Goal: Navigation & Orientation: Find specific page/section

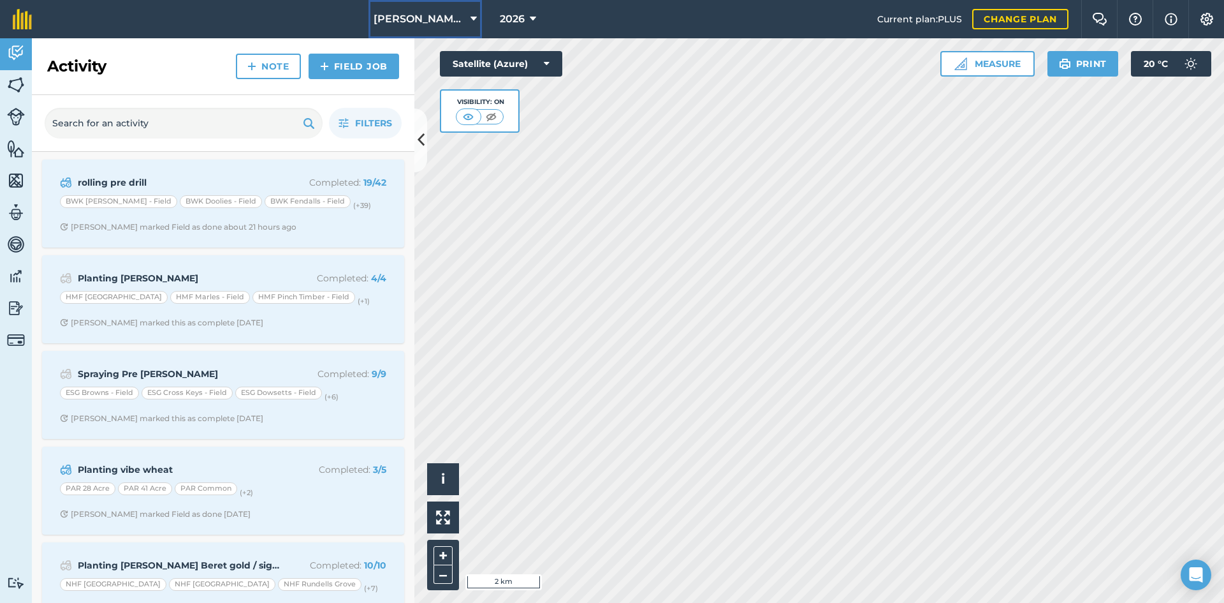
click at [467, 20] on button "[PERSON_NAME] Hayleys Partnership" at bounding box center [426, 19] width 114 height 38
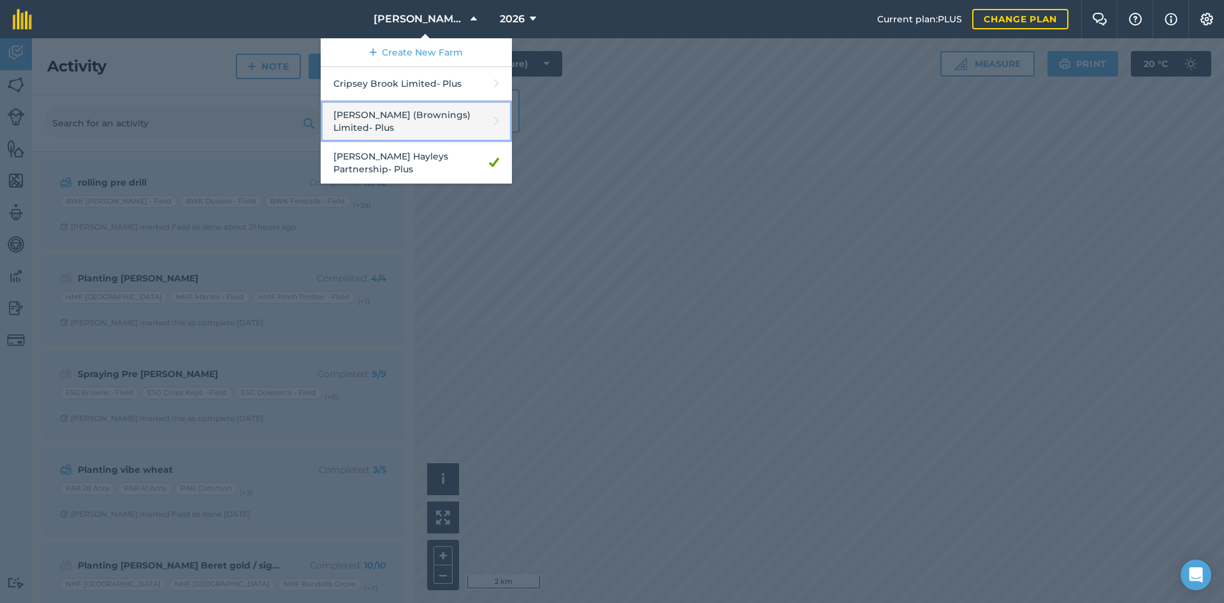
click at [437, 115] on link "[PERSON_NAME] (Brownings) Limited - Plus" at bounding box center [416, 121] width 191 height 41
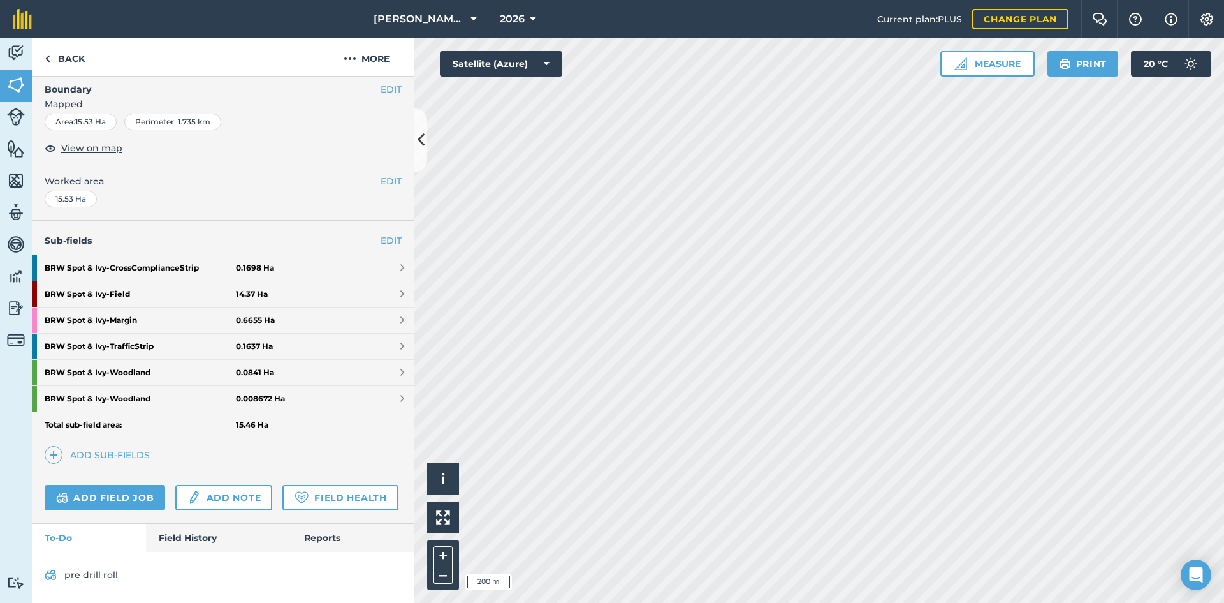
scroll to position [223, 0]
click at [269, 281] on link "BRW Spot & Ivy - Field 14.37 Ha" at bounding box center [223, 294] width 383 height 26
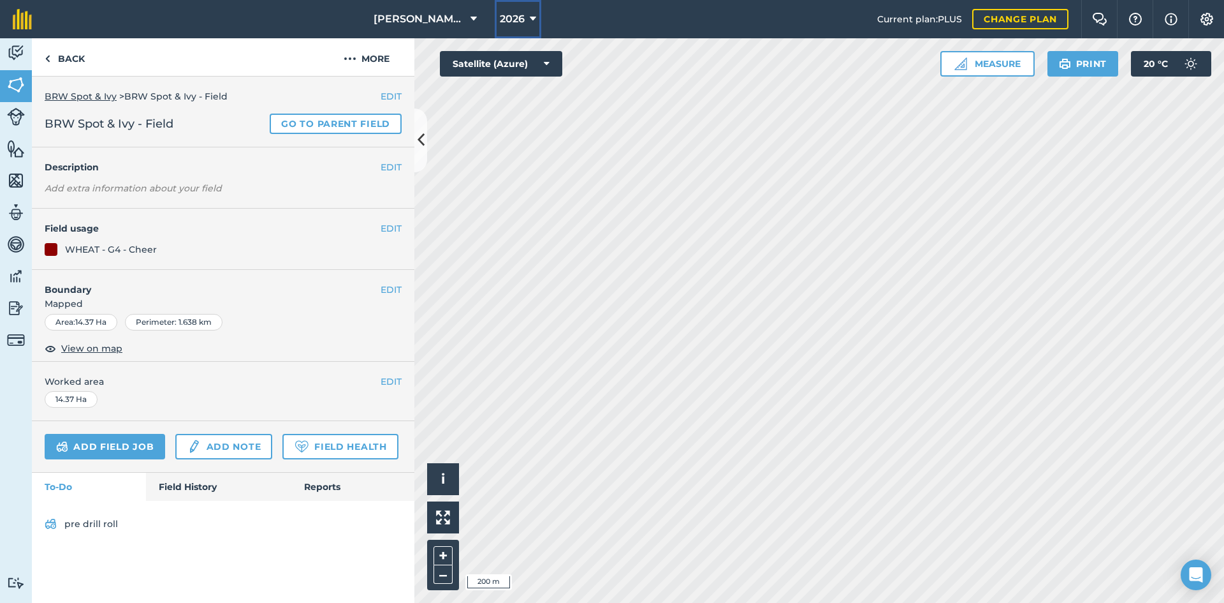
click at [517, 26] on span "2026" at bounding box center [512, 18] width 25 height 15
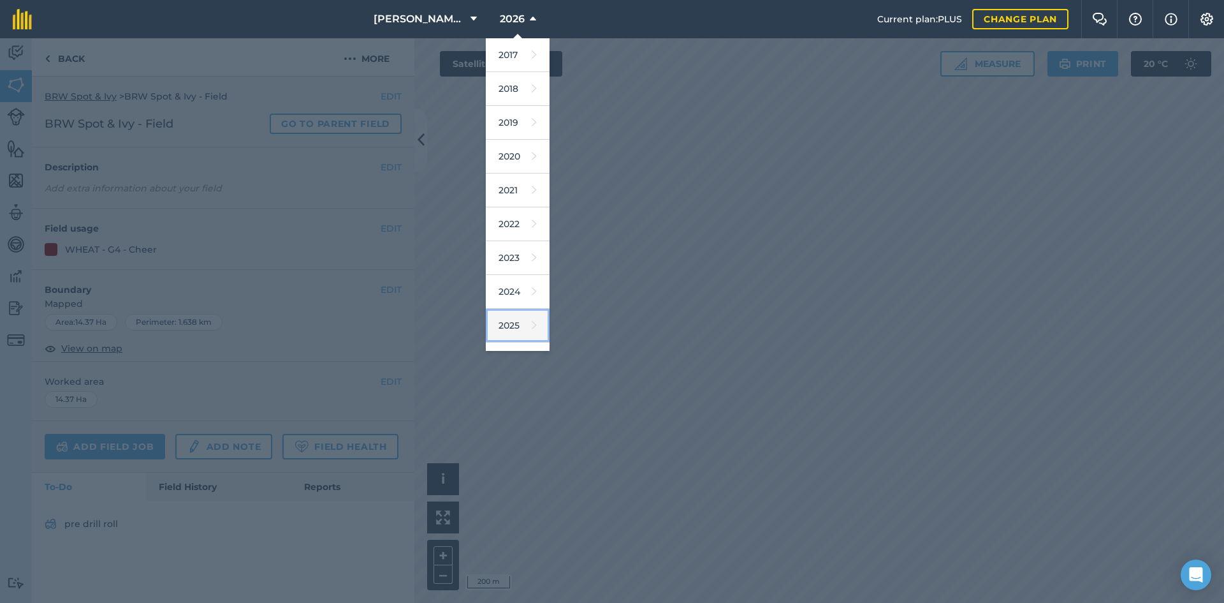
click at [513, 321] on link "2025" at bounding box center [518, 326] width 64 height 34
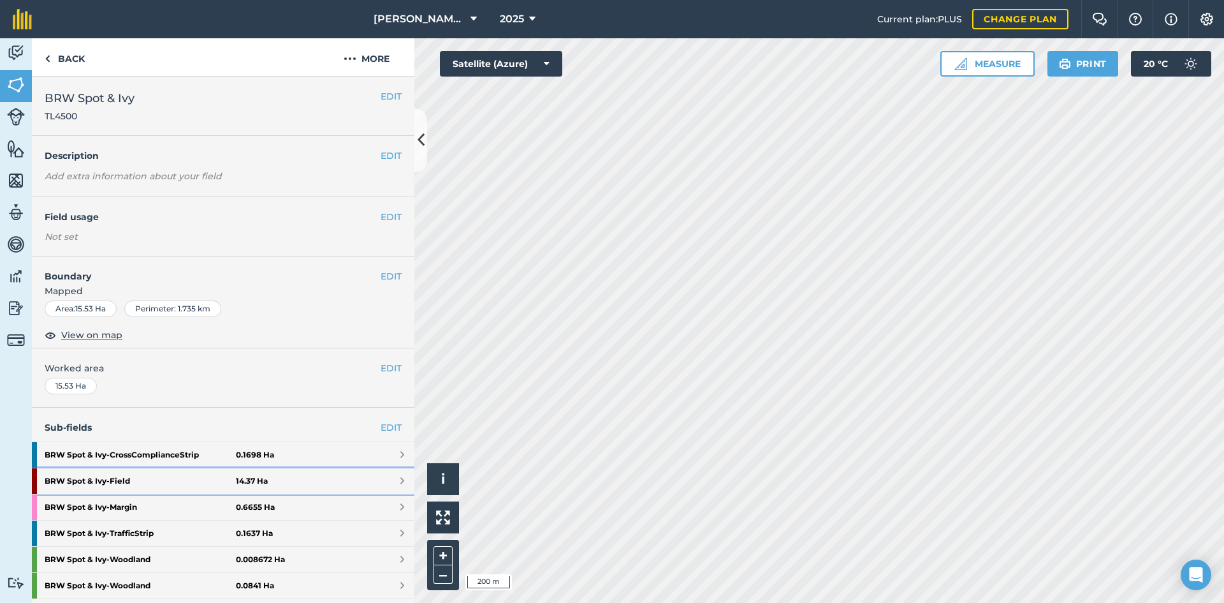
click at [325, 485] on link "BRW Spot & Ivy - Field 14.37 Ha" at bounding box center [223, 481] width 383 height 26
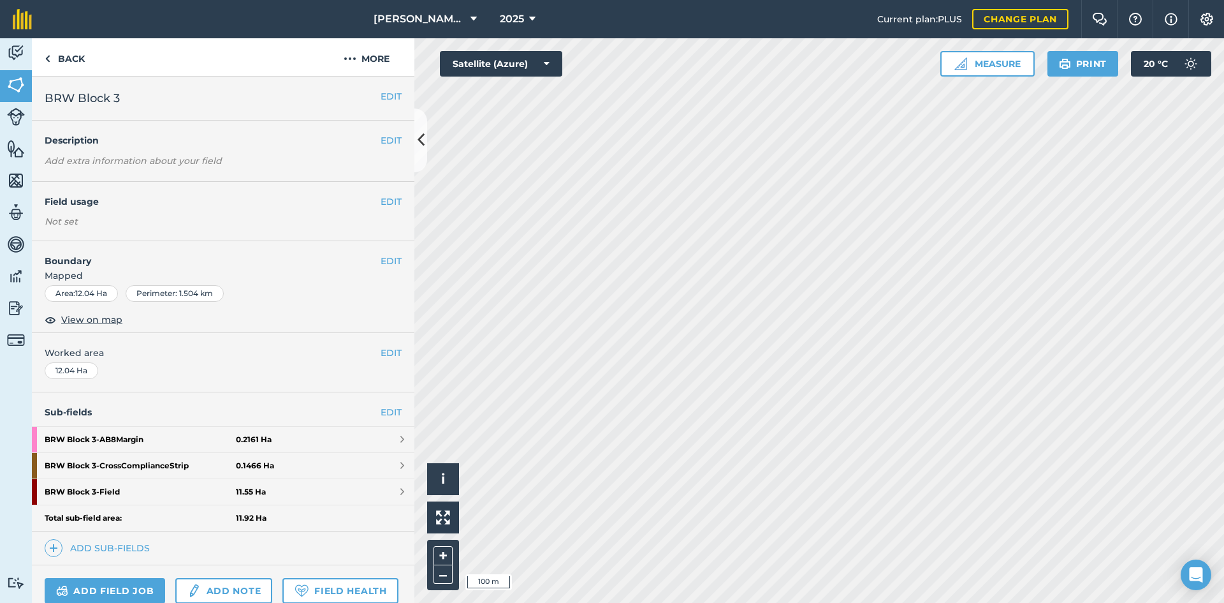
scroll to position [64, 0]
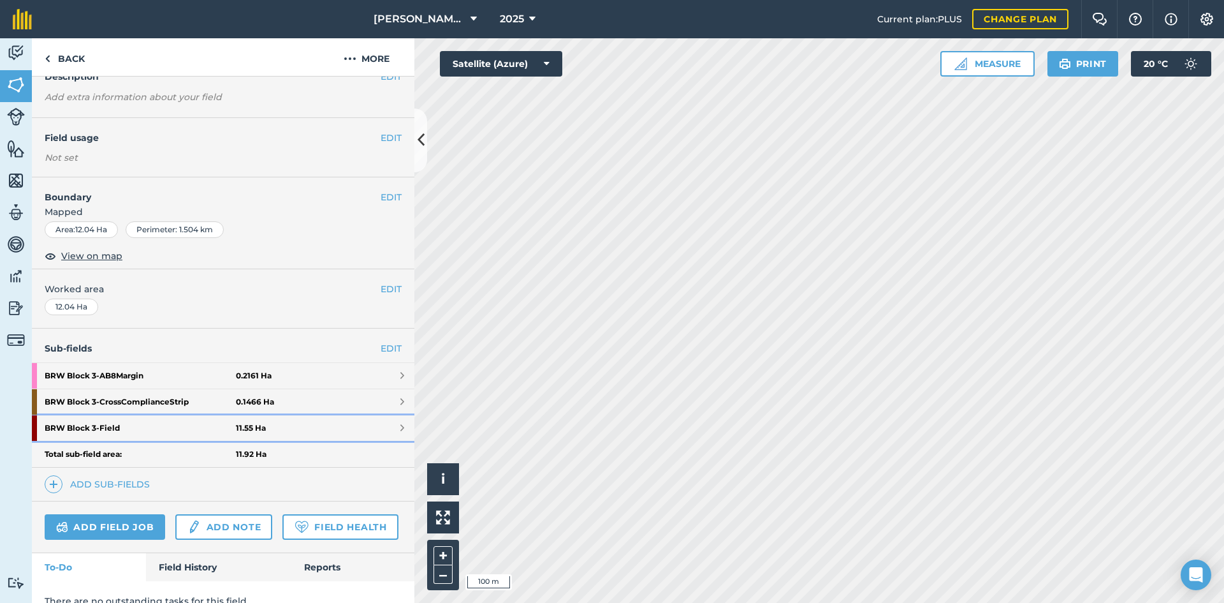
click at [257, 423] on strong "11.55 Ha" at bounding box center [251, 428] width 30 height 10
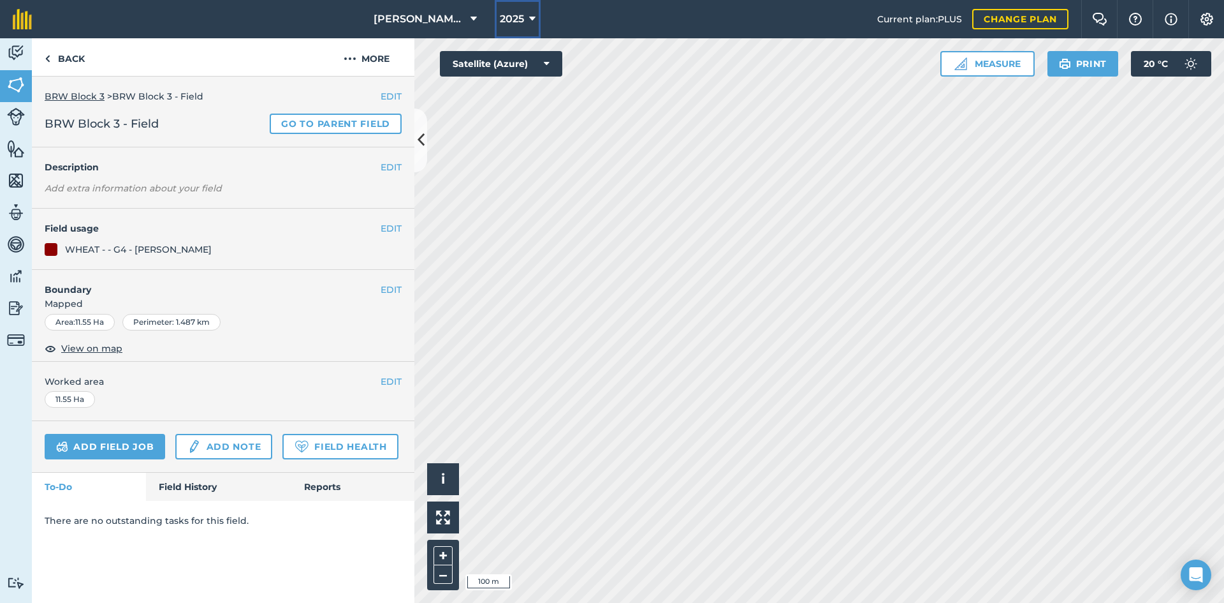
click at [517, 10] on button "2025" at bounding box center [518, 19] width 46 height 38
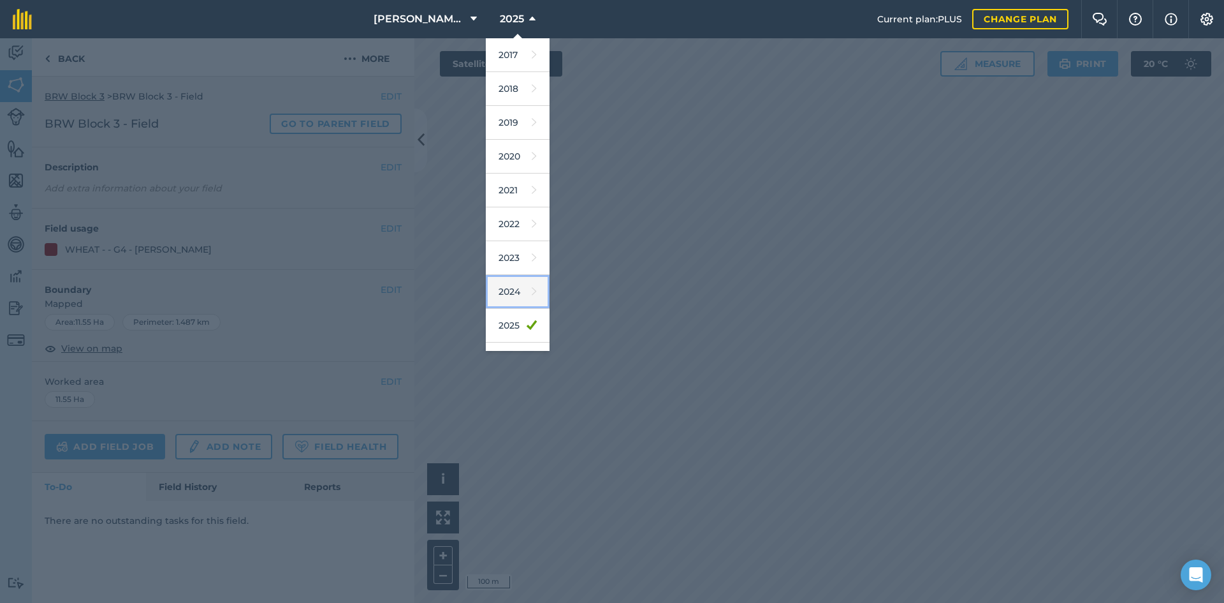
click at [520, 288] on link "2024" at bounding box center [518, 292] width 64 height 34
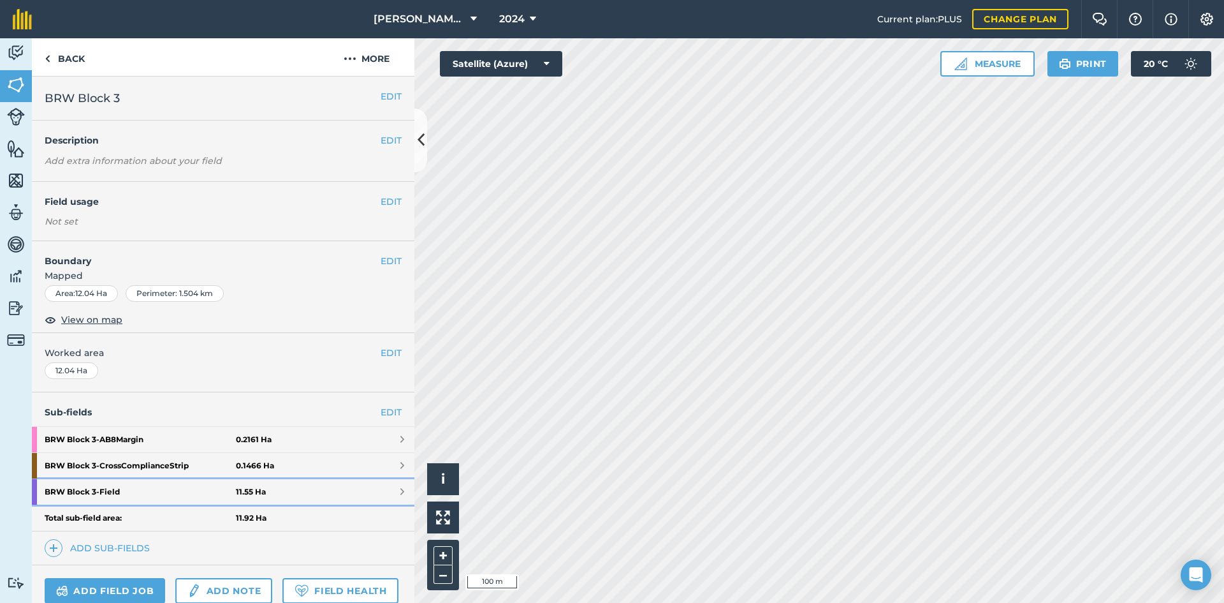
click at [339, 495] on link "BRW Block 3 - Field 11.55 Ha" at bounding box center [223, 492] width 383 height 26
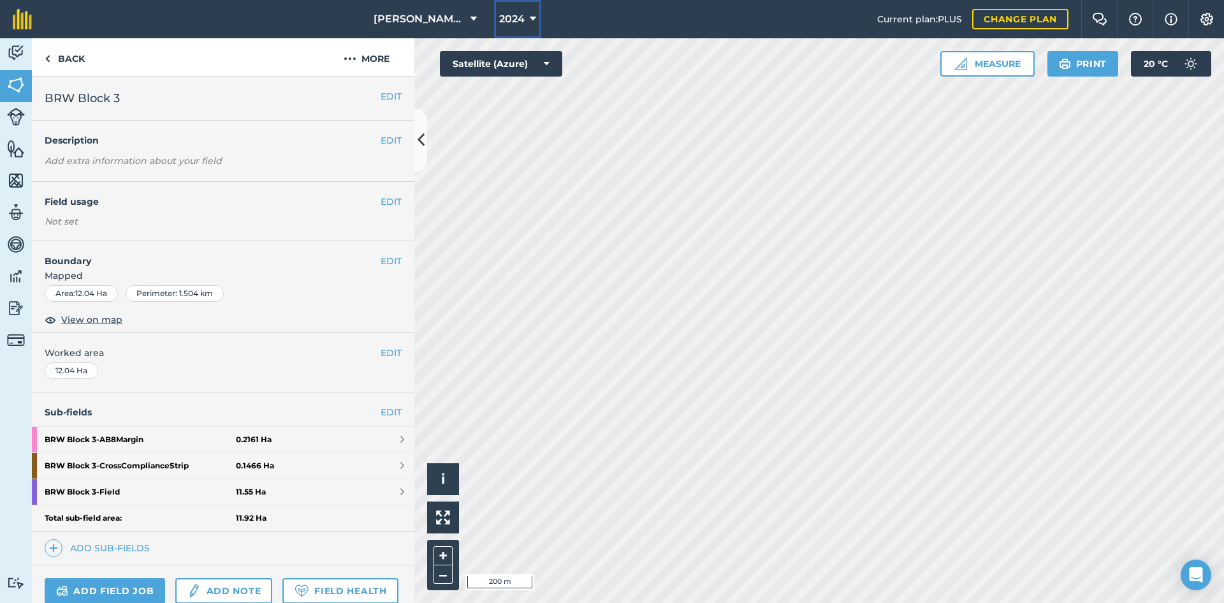
click at [531, 23] on icon at bounding box center [533, 18] width 6 height 15
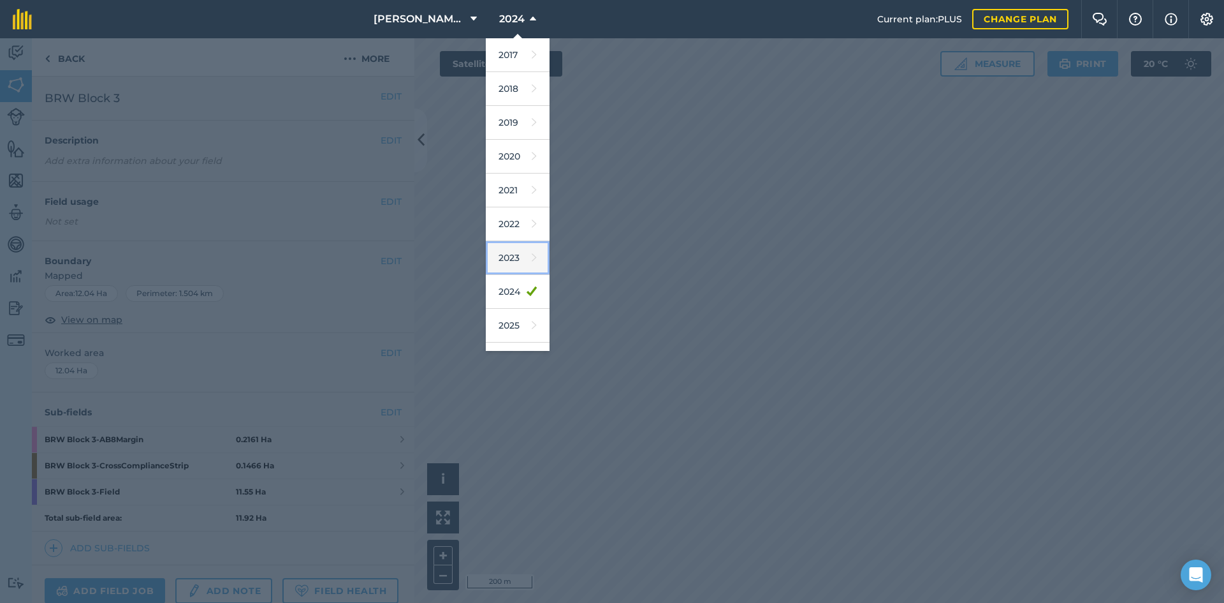
click at [515, 259] on link "2023" at bounding box center [518, 258] width 64 height 34
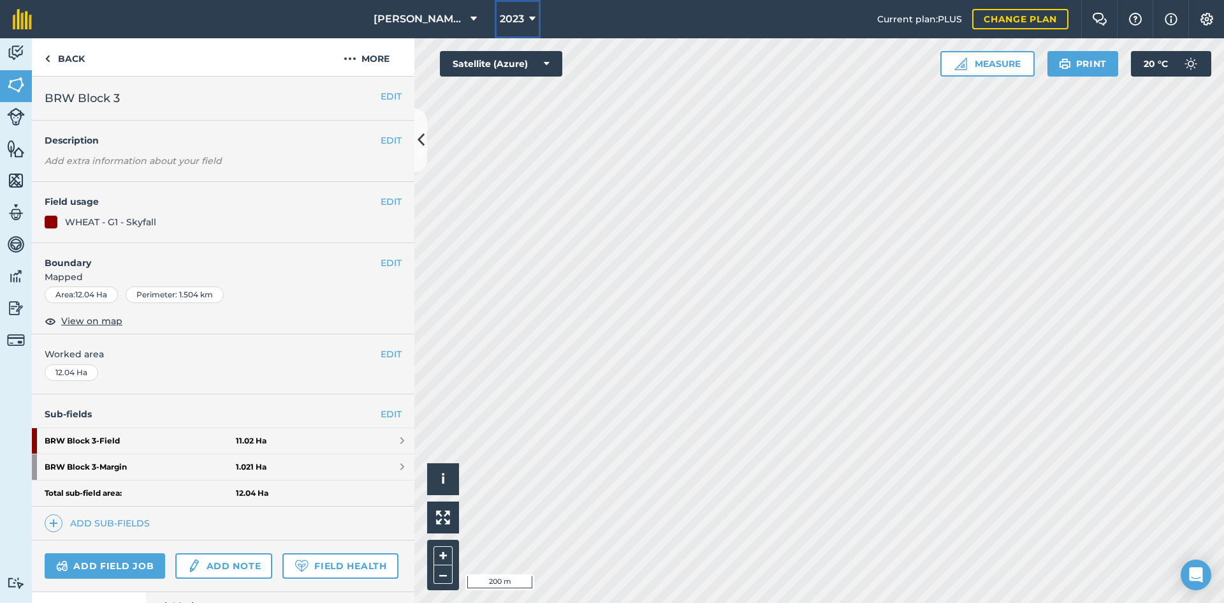
click at [525, 24] on button "2023" at bounding box center [518, 19] width 46 height 38
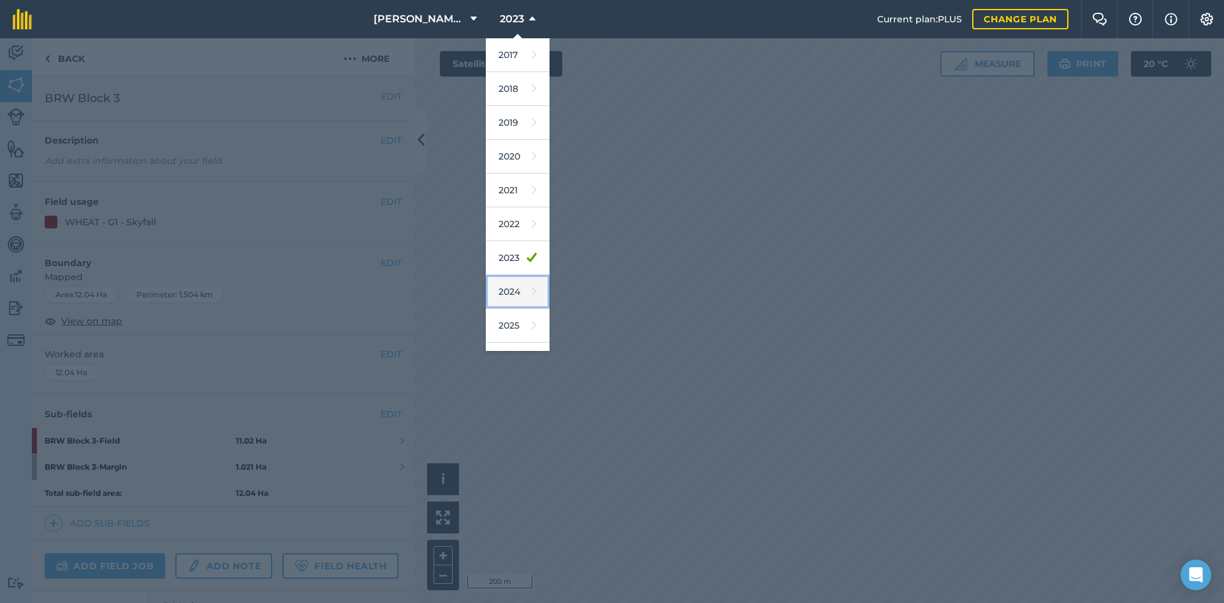
click at [517, 294] on link "2024" at bounding box center [518, 292] width 64 height 34
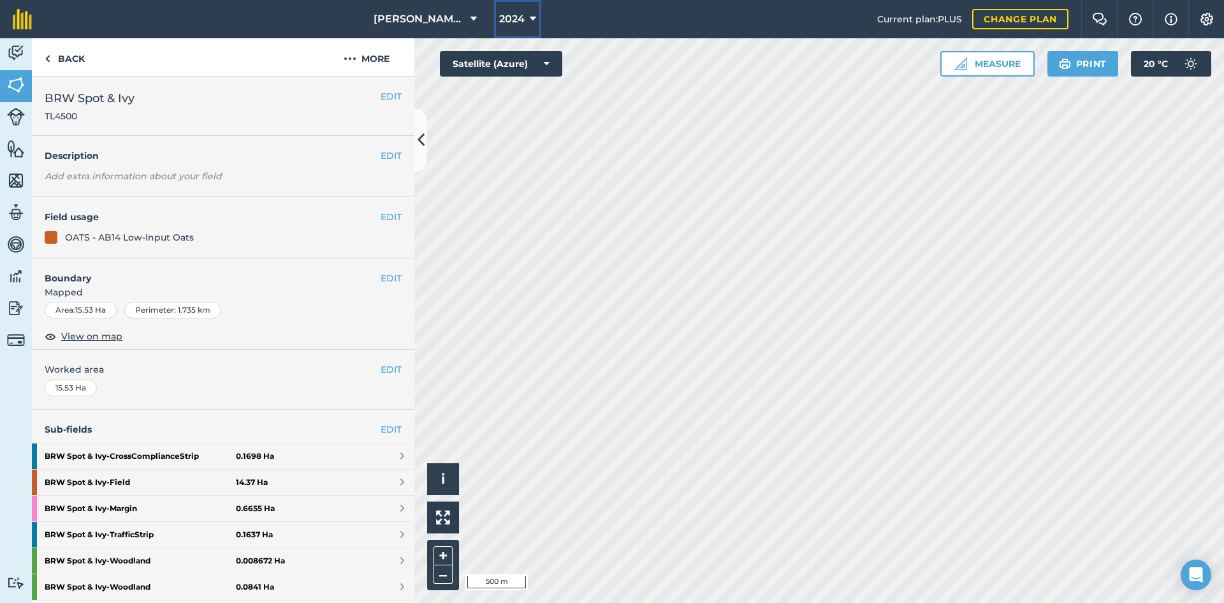
click at [510, 23] on span "2024" at bounding box center [512, 18] width 26 height 15
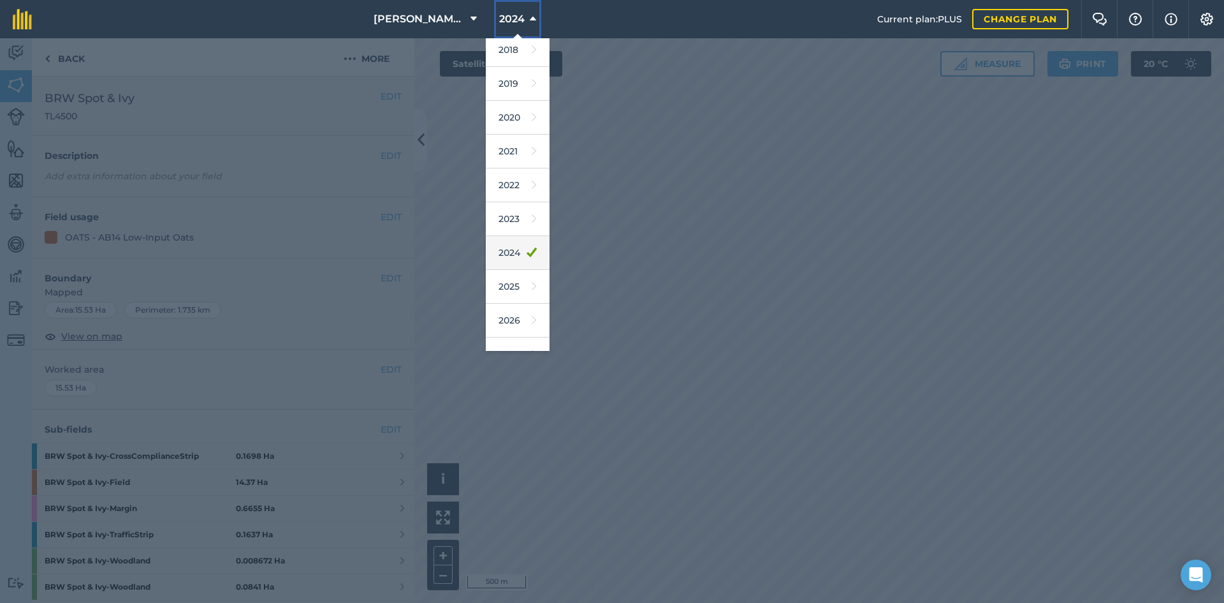
scroll to position [59, 0]
click at [508, 264] on link "2025" at bounding box center [518, 266] width 64 height 34
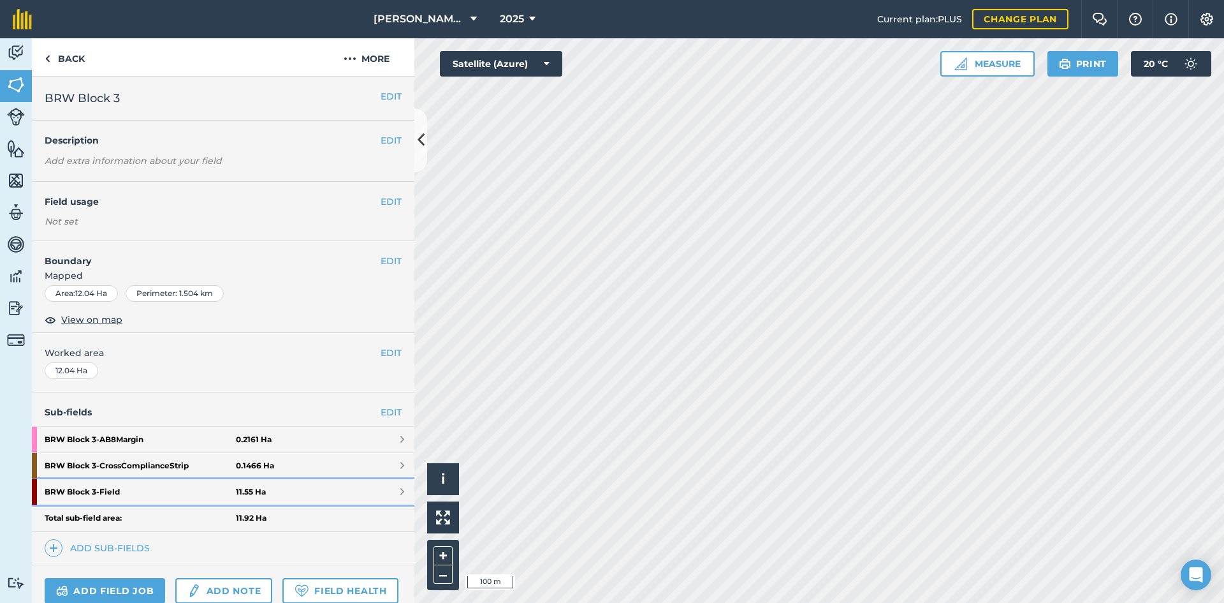
click at [355, 487] on link "BRW Block 3 - Field 11.55 Ha" at bounding box center [223, 492] width 383 height 26
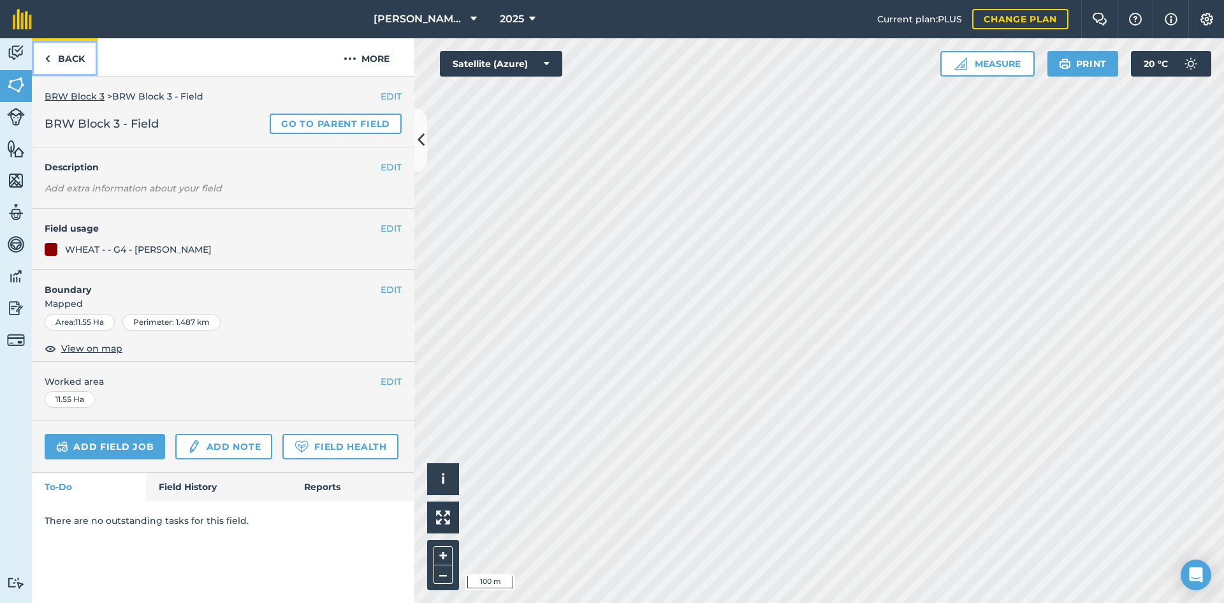
click at [69, 55] on link "Back" at bounding box center [65, 57] width 66 height 38
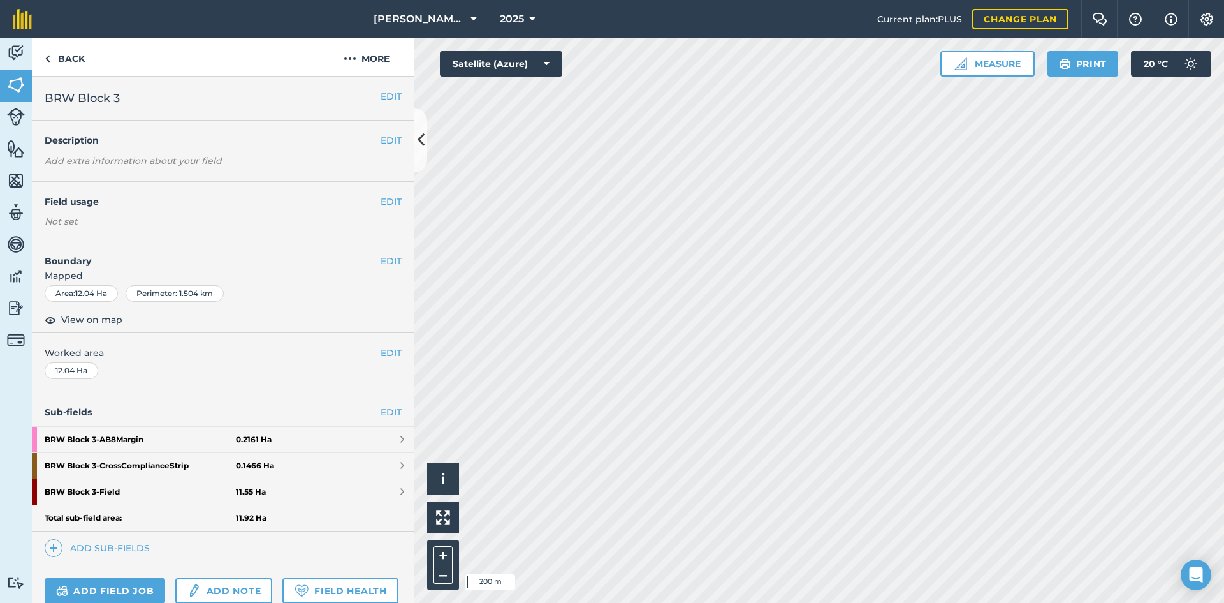
click at [758, 602] on html "[PERSON_NAME] (Brownings) Limited 2025 Current plan : PLUS Change plan Farm Cha…" at bounding box center [612, 301] width 1224 height 603
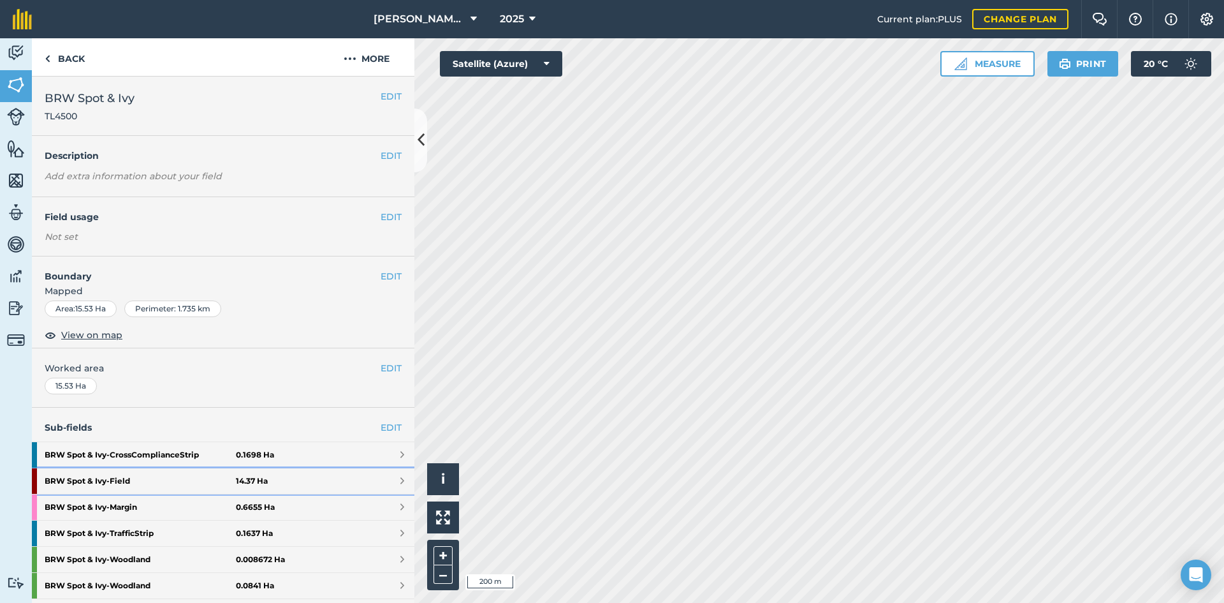
click at [322, 483] on link "BRW Spot & Ivy - Field 14.37 Ha" at bounding box center [223, 481] width 383 height 26
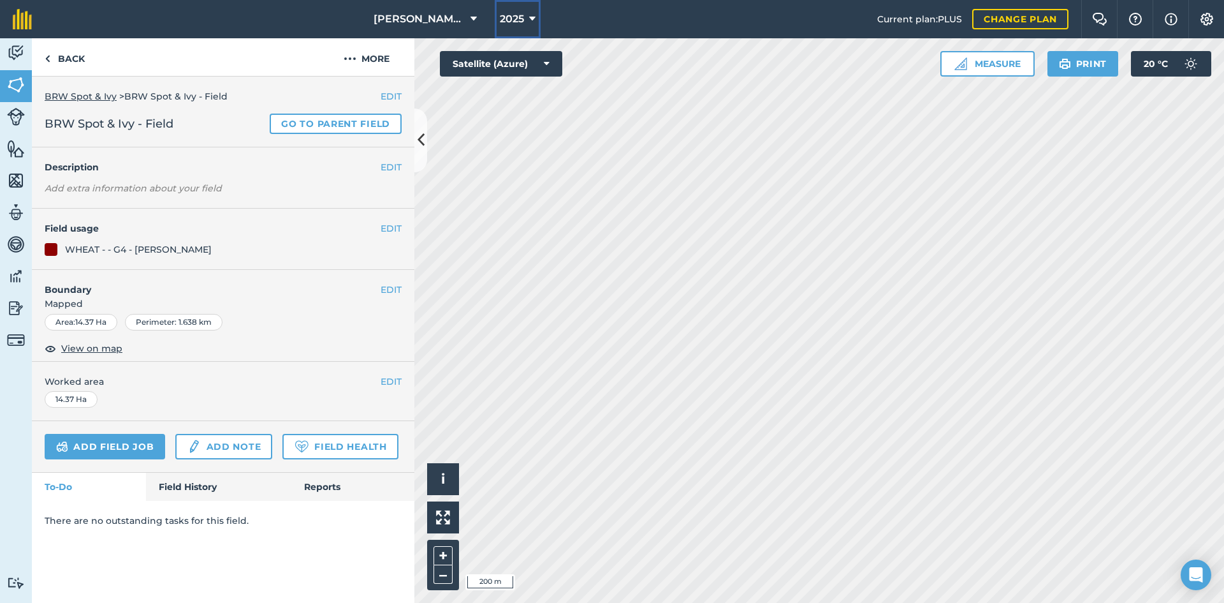
click at [529, 20] on icon at bounding box center [532, 18] width 6 height 15
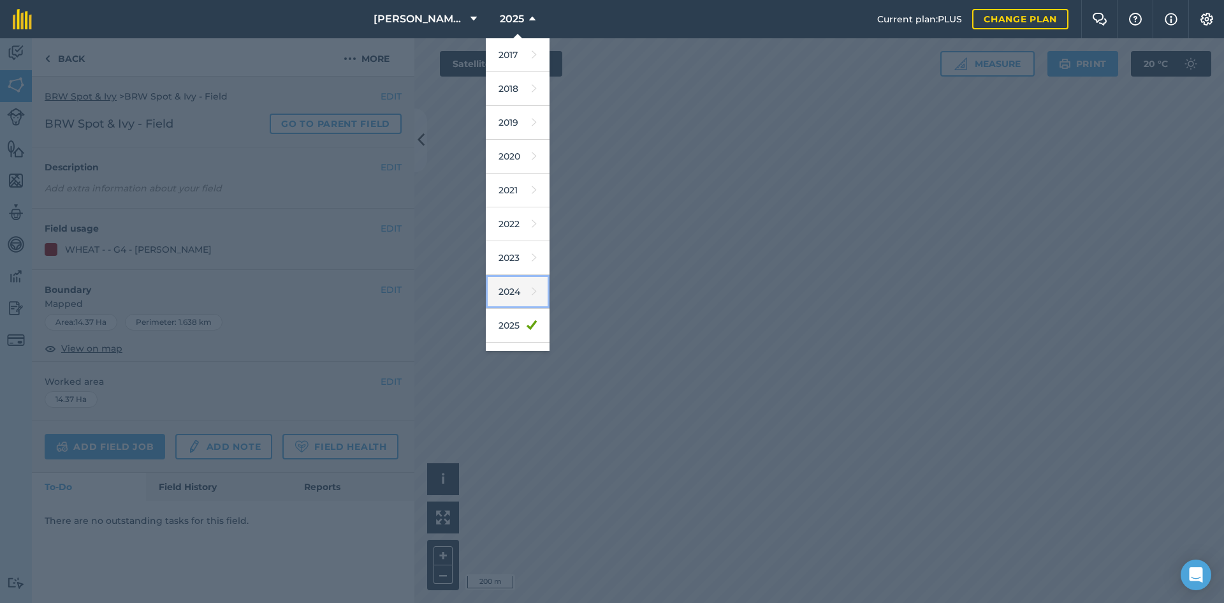
click at [506, 292] on link "2024" at bounding box center [518, 292] width 64 height 34
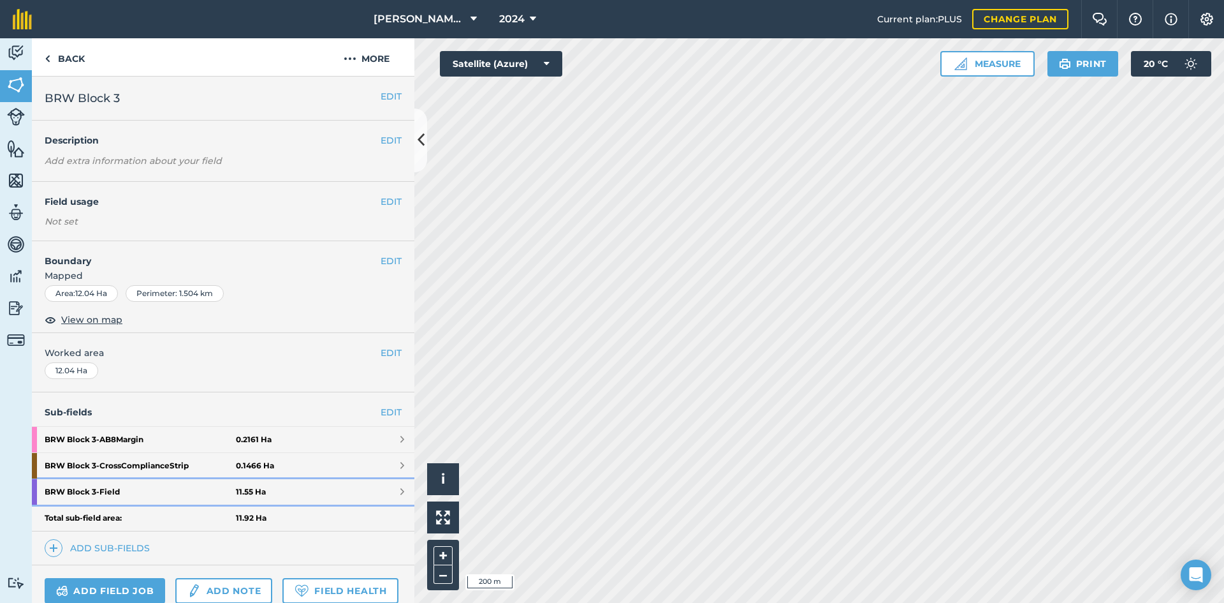
click at [341, 492] on link "BRW Block 3 - Field 11.55 Ha" at bounding box center [223, 492] width 383 height 26
